Goal: Transaction & Acquisition: Book appointment/travel/reservation

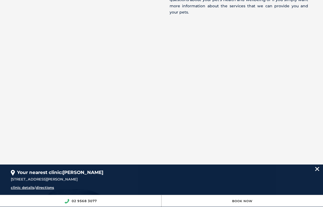
scroll to position [341, 0]
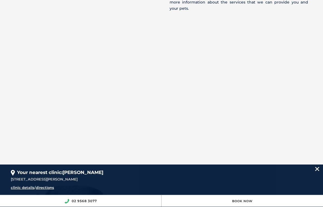
click at [317, 171] on img at bounding box center [317, 168] width 4 height 4
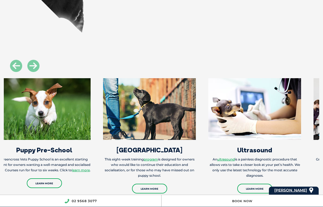
scroll to position [644, 0]
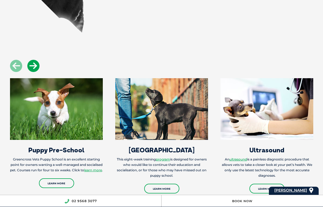
click at [39, 60] on icon at bounding box center [33, 66] width 12 height 12
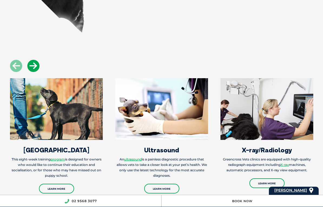
click at [35, 60] on icon at bounding box center [33, 66] width 12 height 12
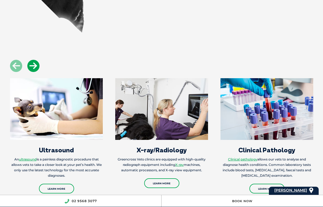
click at [35, 60] on icon at bounding box center [33, 66] width 12 height 12
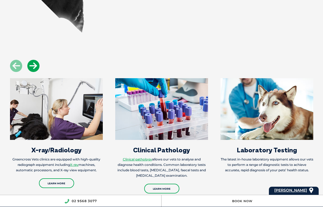
click at [31, 60] on icon at bounding box center [33, 66] width 12 height 12
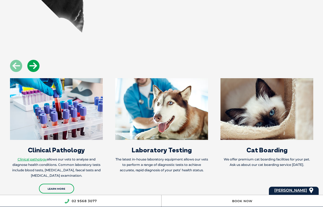
click at [34, 60] on icon at bounding box center [33, 66] width 12 height 12
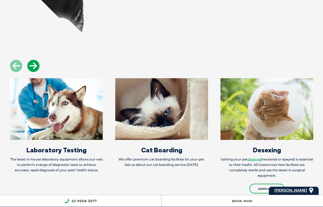
click at [32, 60] on icon at bounding box center [33, 66] width 12 height 12
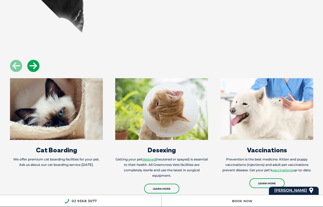
click at [36, 60] on icon at bounding box center [33, 66] width 12 height 12
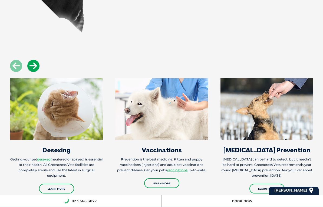
click at [35, 60] on icon at bounding box center [33, 66] width 12 height 12
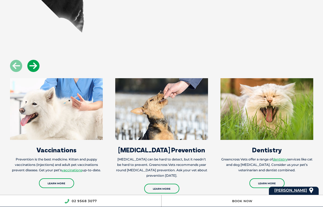
click at [29, 60] on icon at bounding box center [33, 66] width 12 height 12
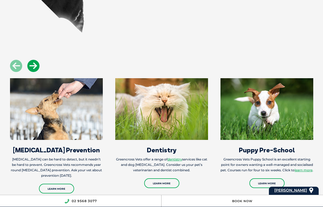
click at [35, 60] on icon at bounding box center [33, 66] width 12 height 12
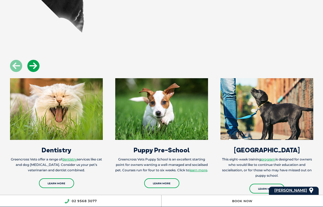
click at [35, 60] on icon at bounding box center [33, 66] width 12 height 12
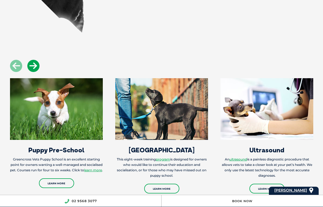
click at [31, 60] on icon at bounding box center [33, 66] width 12 height 12
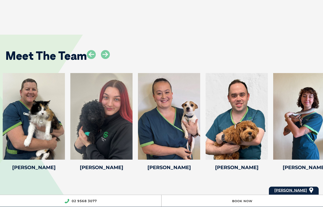
scroll to position [838, 0]
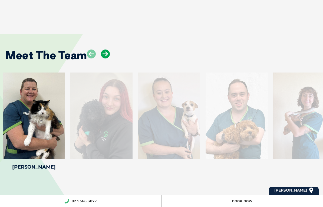
click at [109, 49] on icon at bounding box center [105, 53] width 9 height 9
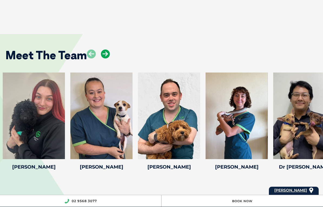
click at [106, 49] on icon at bounding box center [105, 53] width 9 height 9
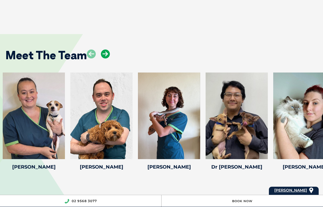
click at [102, 49] on icon at bounding box center [105, 53] width 9 height 9
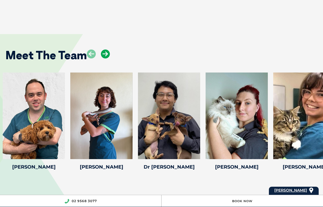
click at [108, 49] on icon at bounding box center [105, 53] width 9 height 9
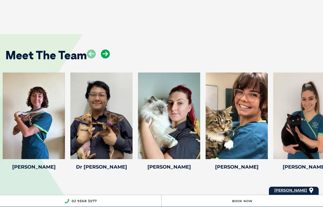
click at [106, 49] on icon at bounding box center [105, 53] width 9 height 9
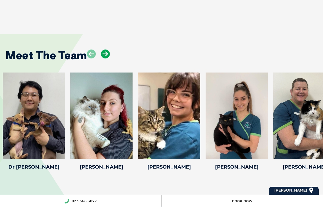
click at [105, 49] on icon at bounding box center [105, 53] width 9 height 9
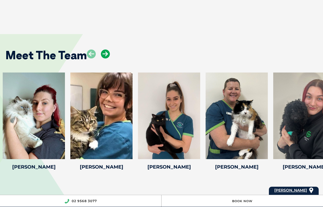
click at [106, 49] on icon at bounding box center [105, 53] width 9 height 9
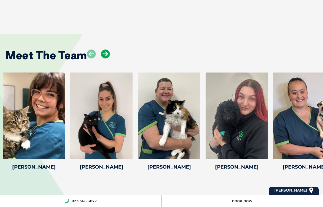
click at [102, 49] on icon at bounding box center [105, 53] width 9 height 9
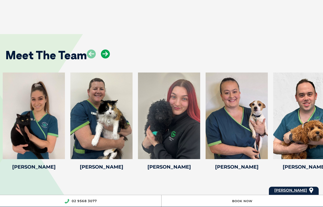
click at [101, 49] on icon at bounding box center [105, 53] width 9 height 9
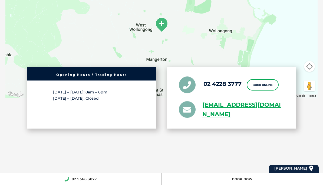
scroll to position [1094, 0]
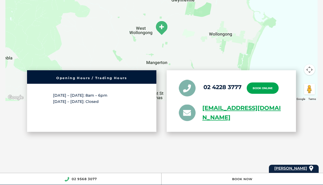
click at [257, 82] on link "Book Online" at bounding box center [263, 87] width 32 height 11
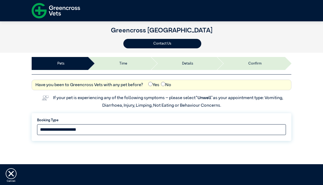
click at [53, 129] on select "**********" at bounding box center [161, 129] width 249 height 11
select select "*****"
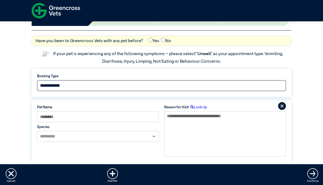
scroll to position [54, 0]
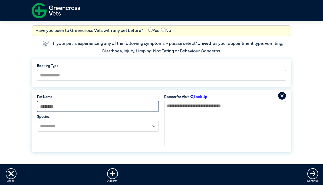
click at [48, 107] on input at bounding box center [98, 106] width 122 height 11
type input "**********"
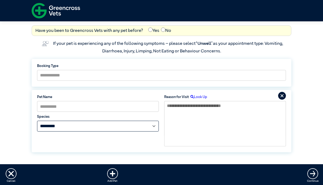
click at [41, 127] on select "**********" at bounding box center [98, 126] width 122 height 11
select select "*****"
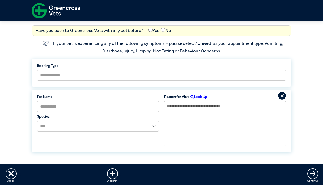
click at [198, 97] on label "Look Up" at bounding box center [198, 97] width 18 height 5
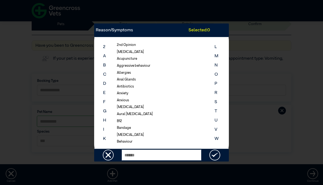
click at [251, 121] on div "Reason/Symptoms Selected: 0 2 A B C D E F G H I K 2nd Opinion [MEDICAL_DATA] Ac…" at bounding box center [161, 92] width 323 height 185
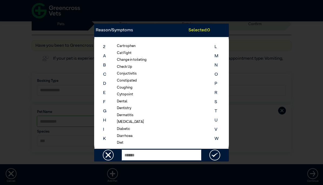
scroll to position [161, 0]
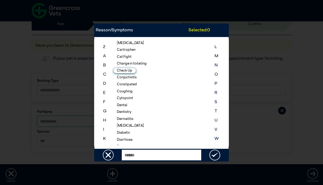
click at [128, 68] on li "Check Up" at bounding box center [125, 70] width 22 height 5
click at [214, 153] on img at bounding box center [214, 155] width 11 height 11
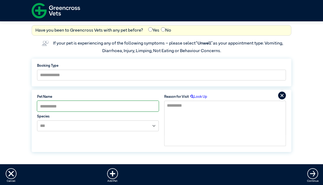
scroll to position [54, 0]
click at [313, 174] on img at bounding box center [312, 173] width 11 height 11
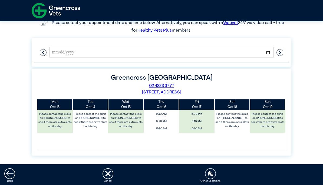
scroll to position [88, 0]
click at [278, 53] on ellipse "button" at bounding box center [279, 52] width 6 height 6
type input "**********"
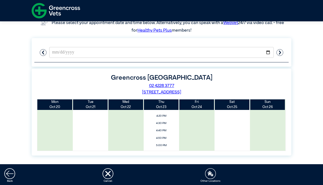
scroll to position [176, 0]
click at [164, 135] on span "4:50 PM" at bounding box center [161, 138] width 42 height 8
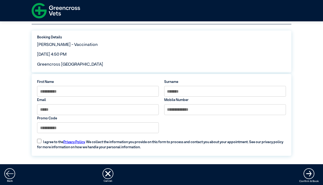
scroll to position [50, 0]
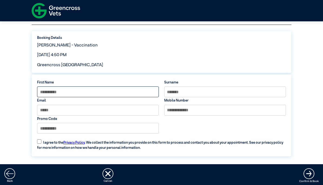
click at [42, 94] on input at bounding box center [98, 91] width 122 height 11
type input "********"
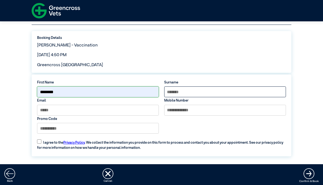
type input "******"
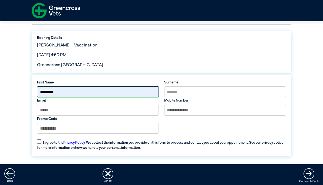
type input "**********"
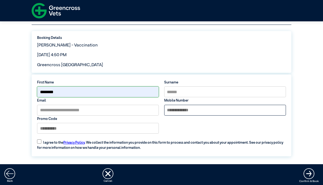
type input "**********"
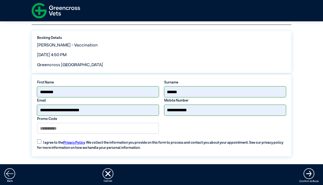
click at [309, 174] on img "submit" at bounding box center [308, 173] width 11 height 11
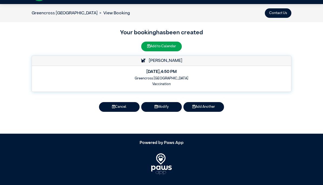
scroll to position [24, 0]
